Goal: Navigation & Orientation: Find specific page/section

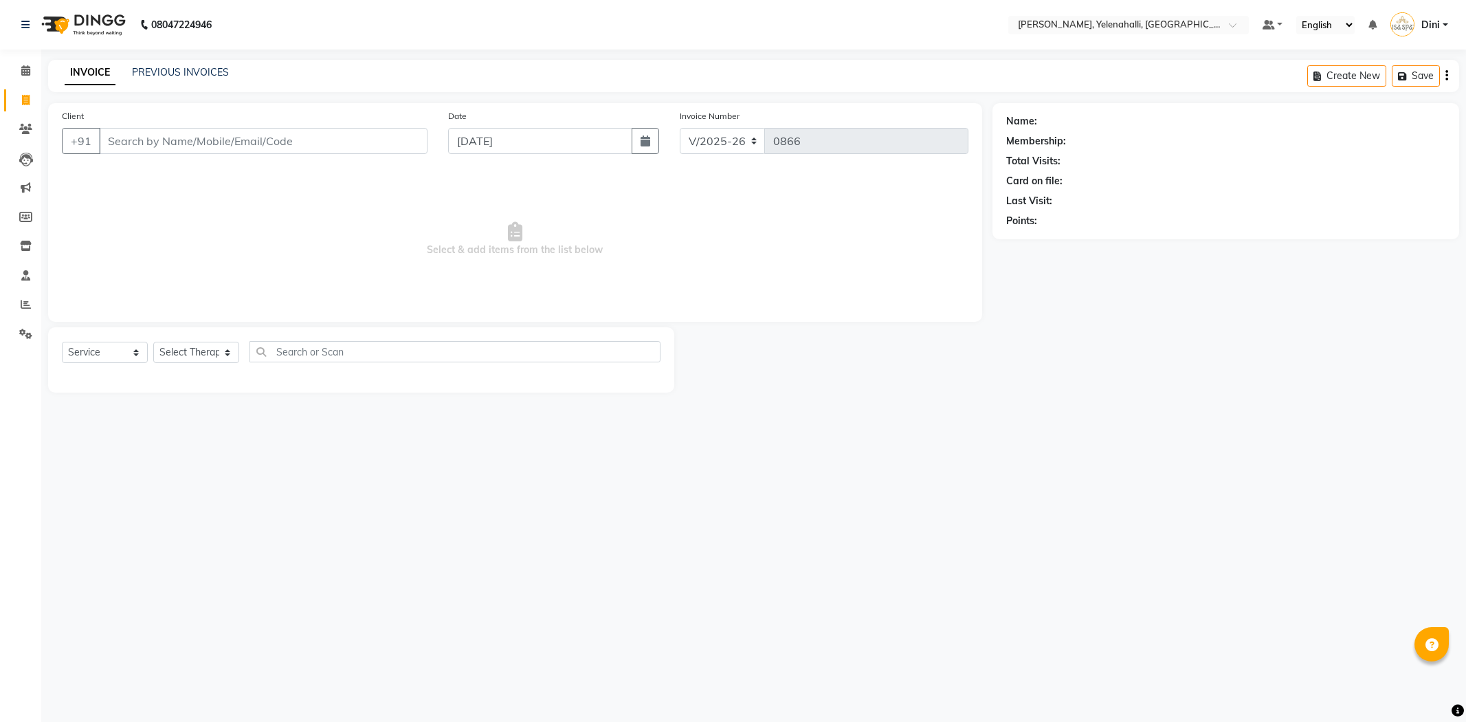
select select "6121"
select select "service"
click at [26, 65] on icon at bounding box center [25, 70] width 9 height 10
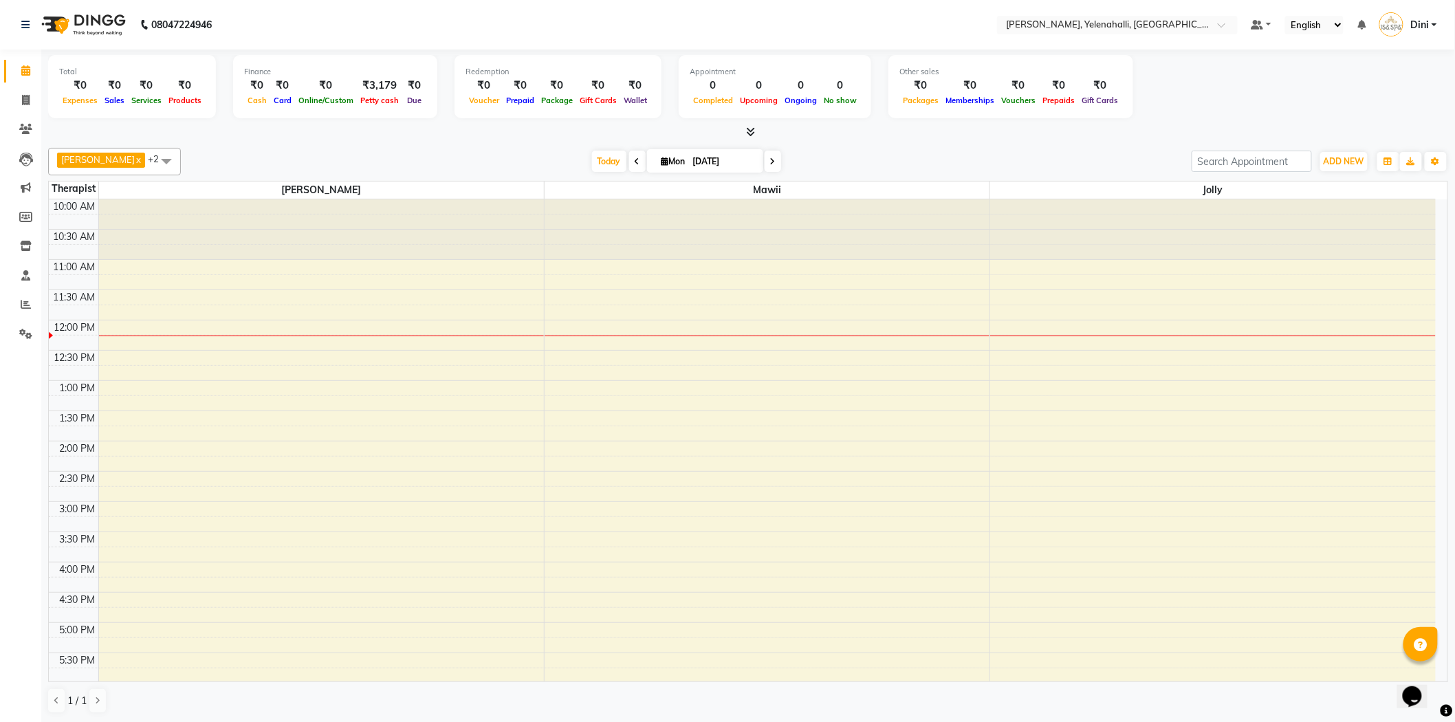
click at [751, 131] on icon at bounding box center [751, 132] width 9 height 10
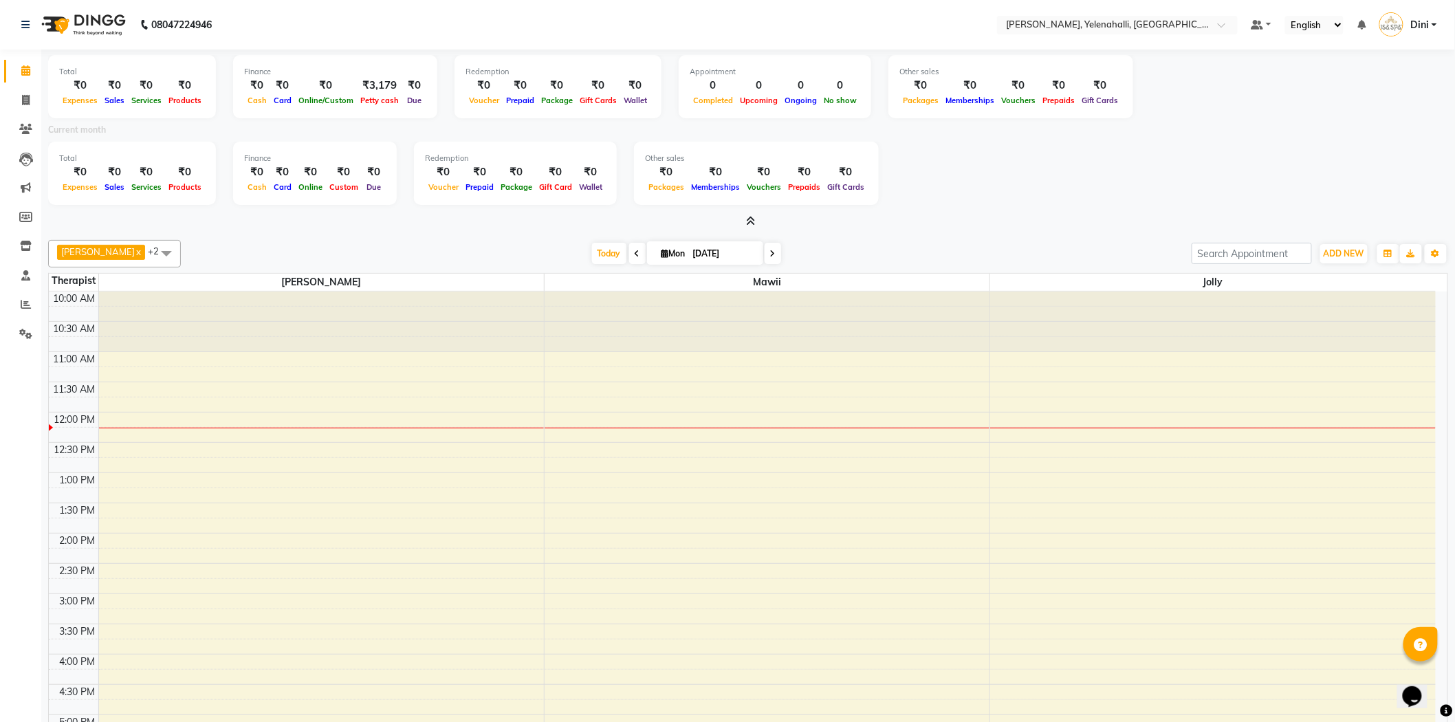
click at [1247, 113] on div "Total ₹0 Expenses ₹0 Sales ₹0 Services ₹0 Products Finance ₹0 Cash ₹0 Card ₹0 O…" at bounding box center [748, 88] width 1400 height 67
